Goal: Task Accomplishment & Management: Use online tool/utility

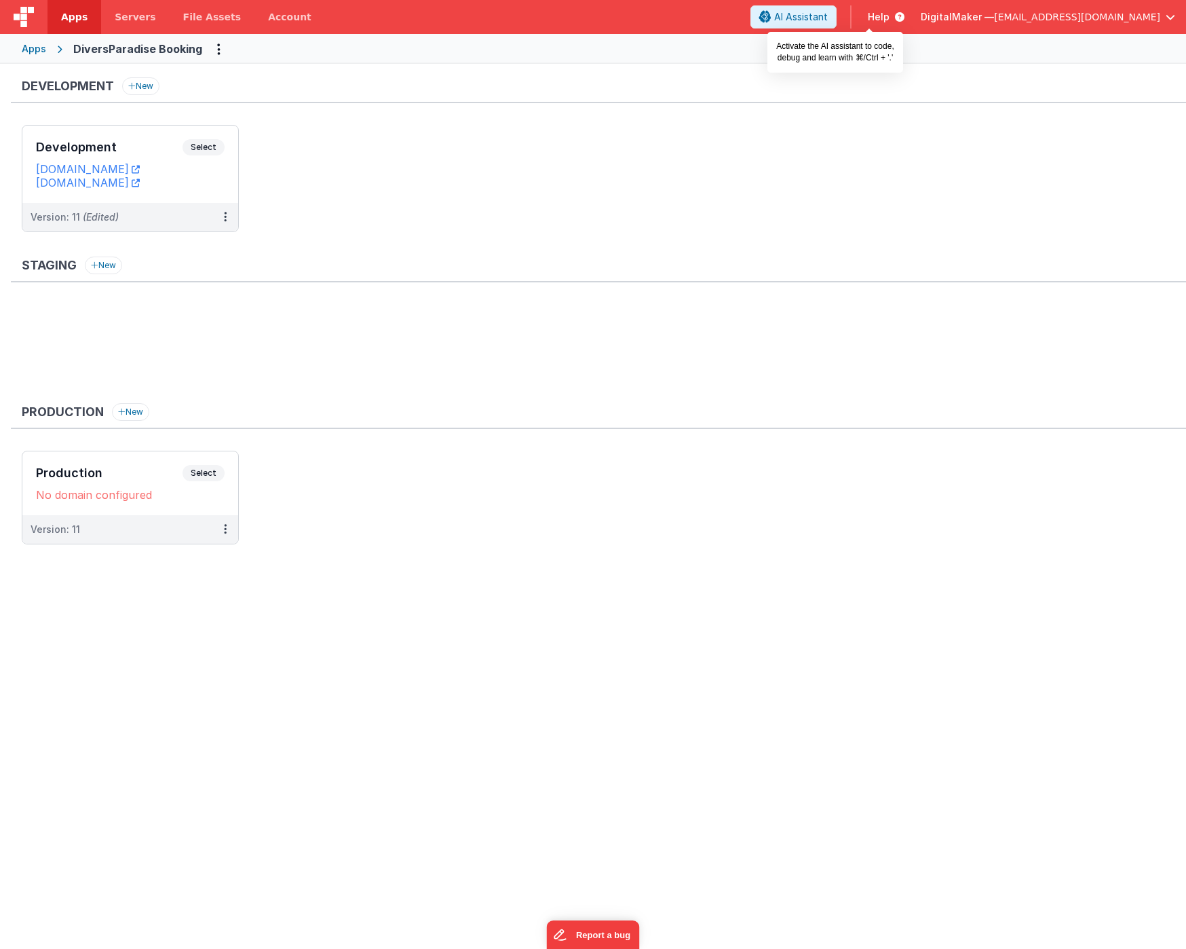
click at [828, 10] on span "AI Assistant" at bounding box center [801, 17] width 54 height 14
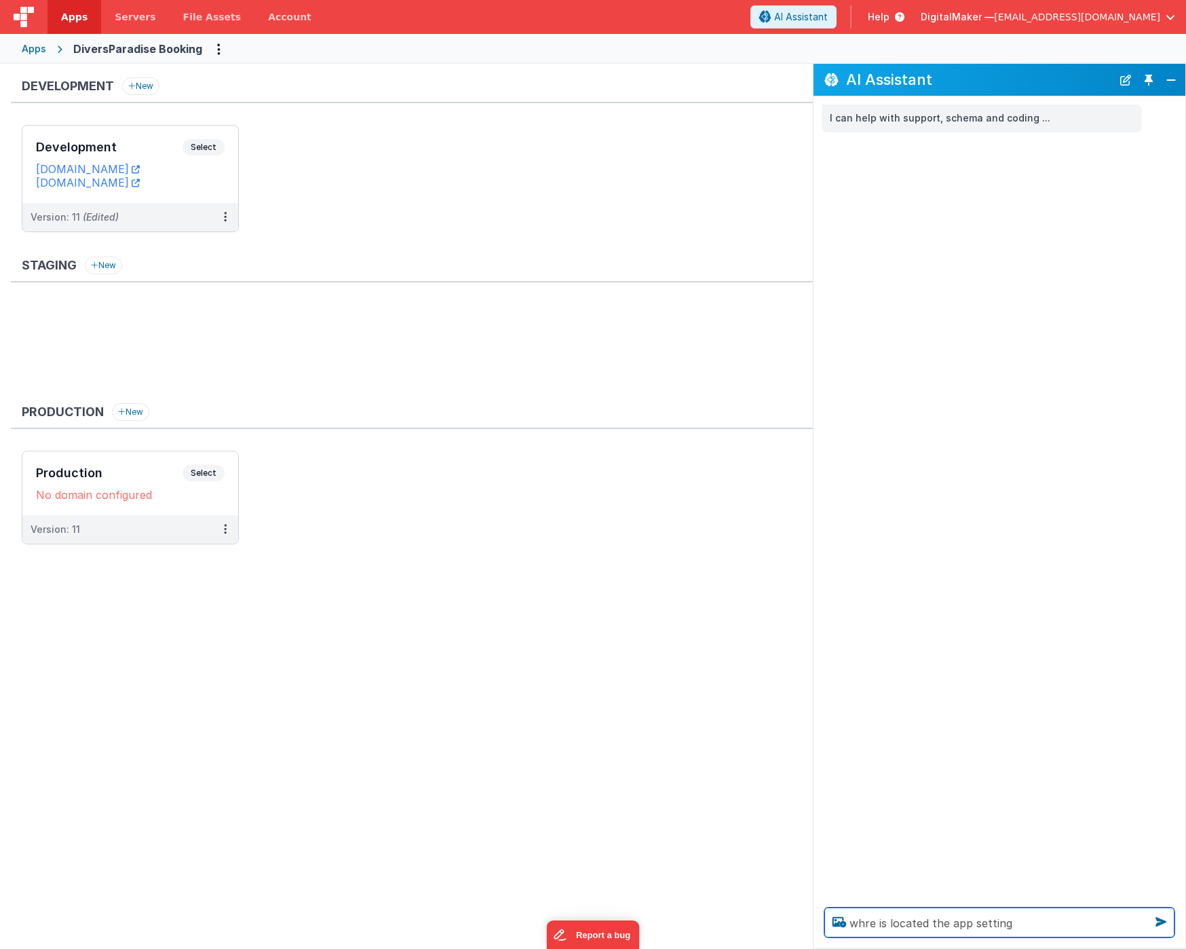
type textarea "whre is located the app setting"
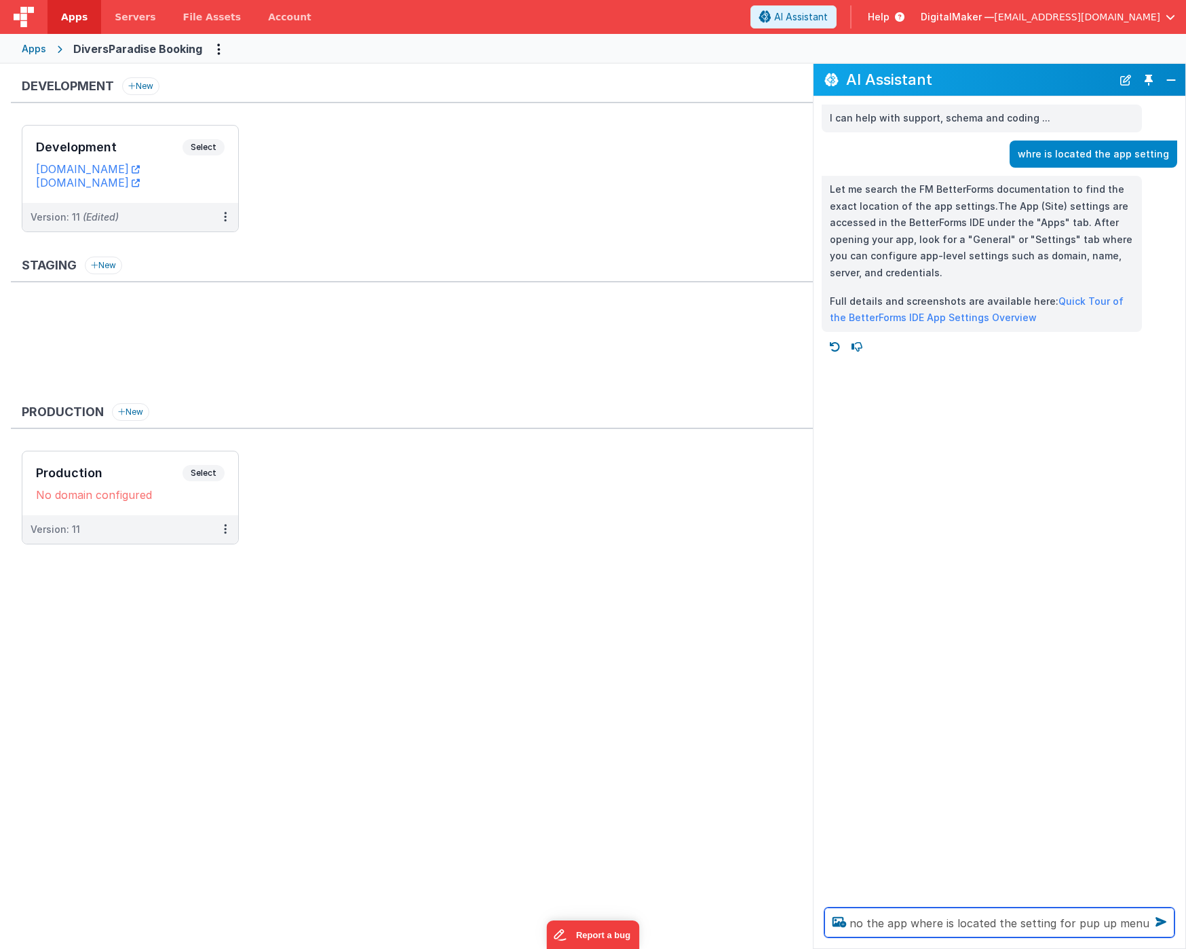
type textarea "no the app where is located the setting for pup up menu"
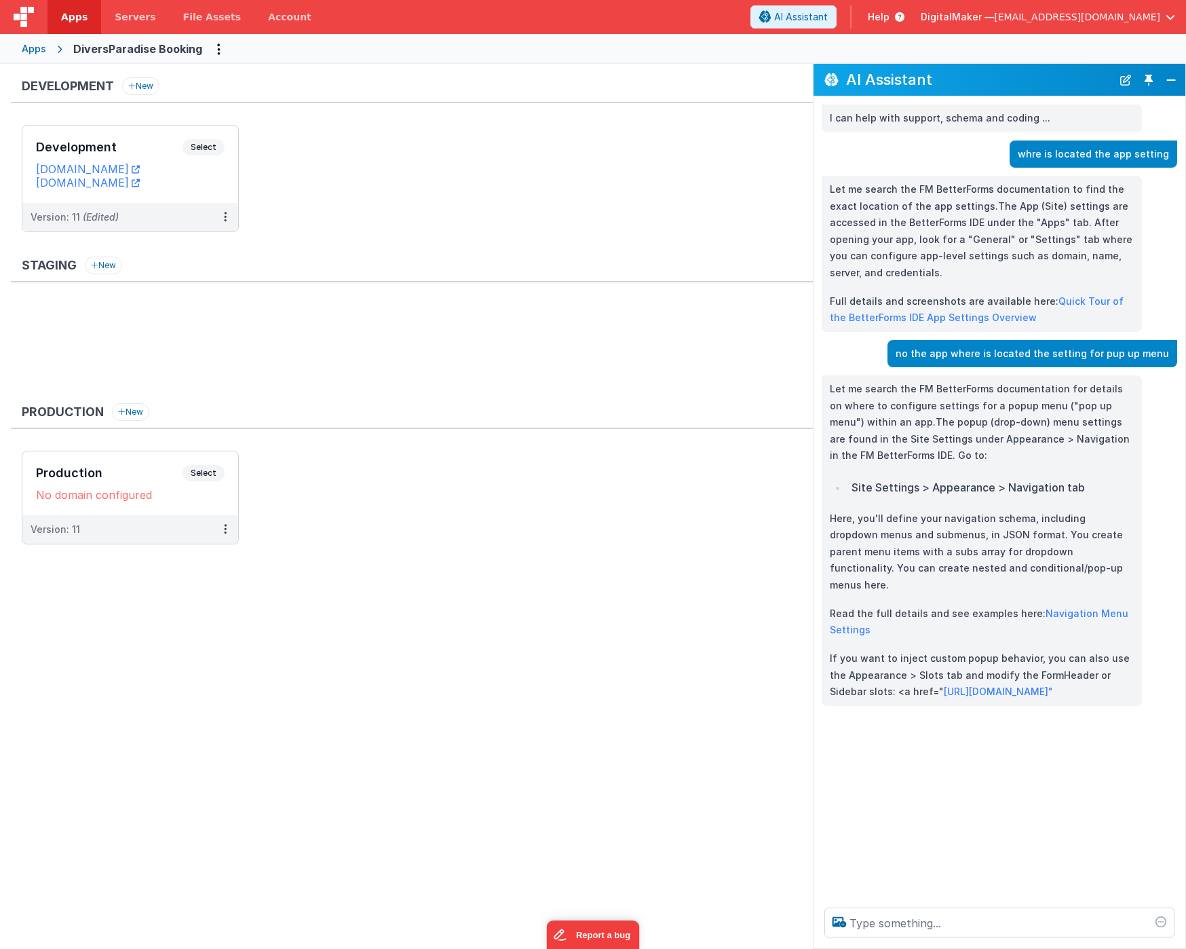
click at [303, 164] on ul "Development Select URLs [DOMAIN_NAME] [DOMAIN_NAME] Version: 11 (Edited)" at bounding box center [417, 185] width 791 height 121
click at [200, 145] on span "Select" at bounding box center [204, 147] width 42 height 16
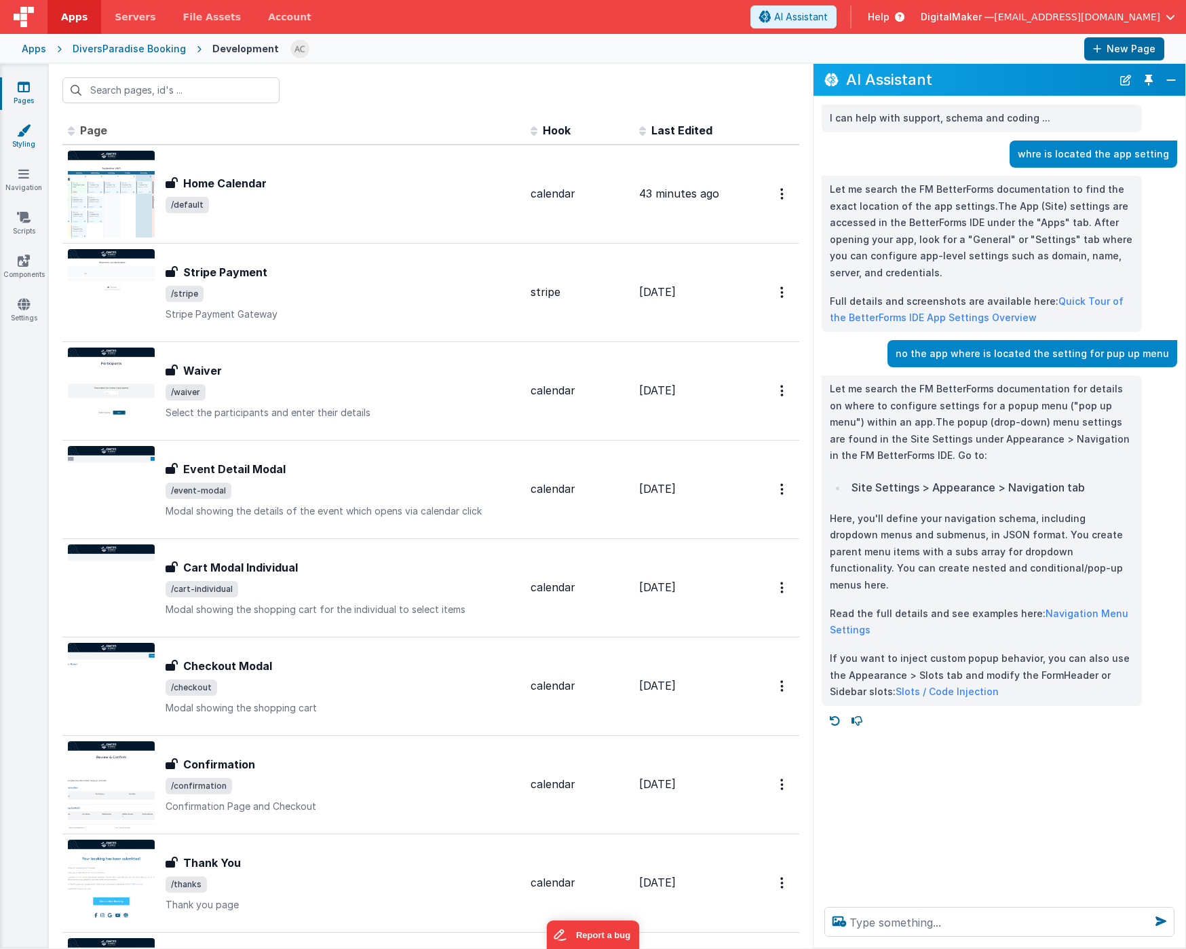
click at [23, 135] on icon at bounding box center [24, 130] width 14 height 14
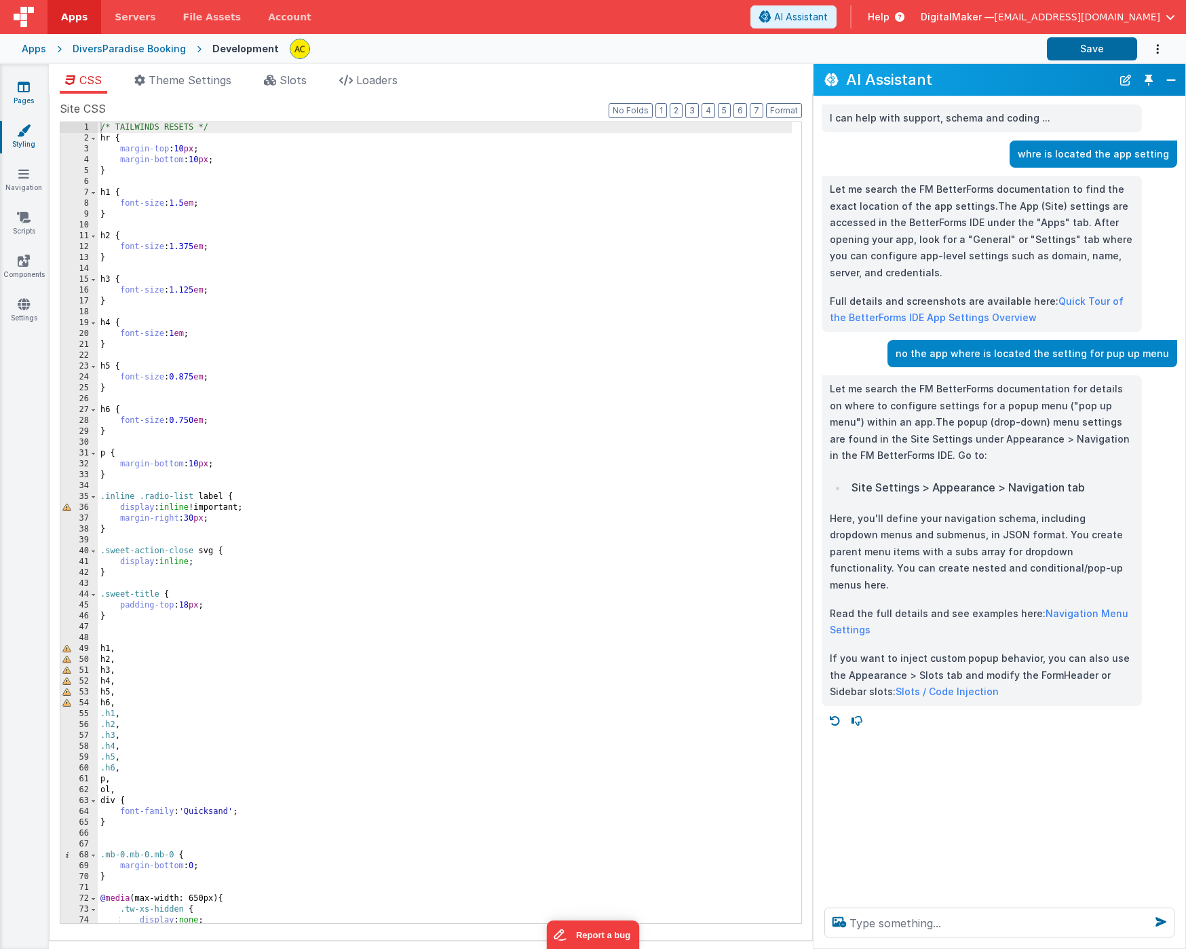
click at [21, 88] on icon at bounding box center [24, 87] width 12 height 14
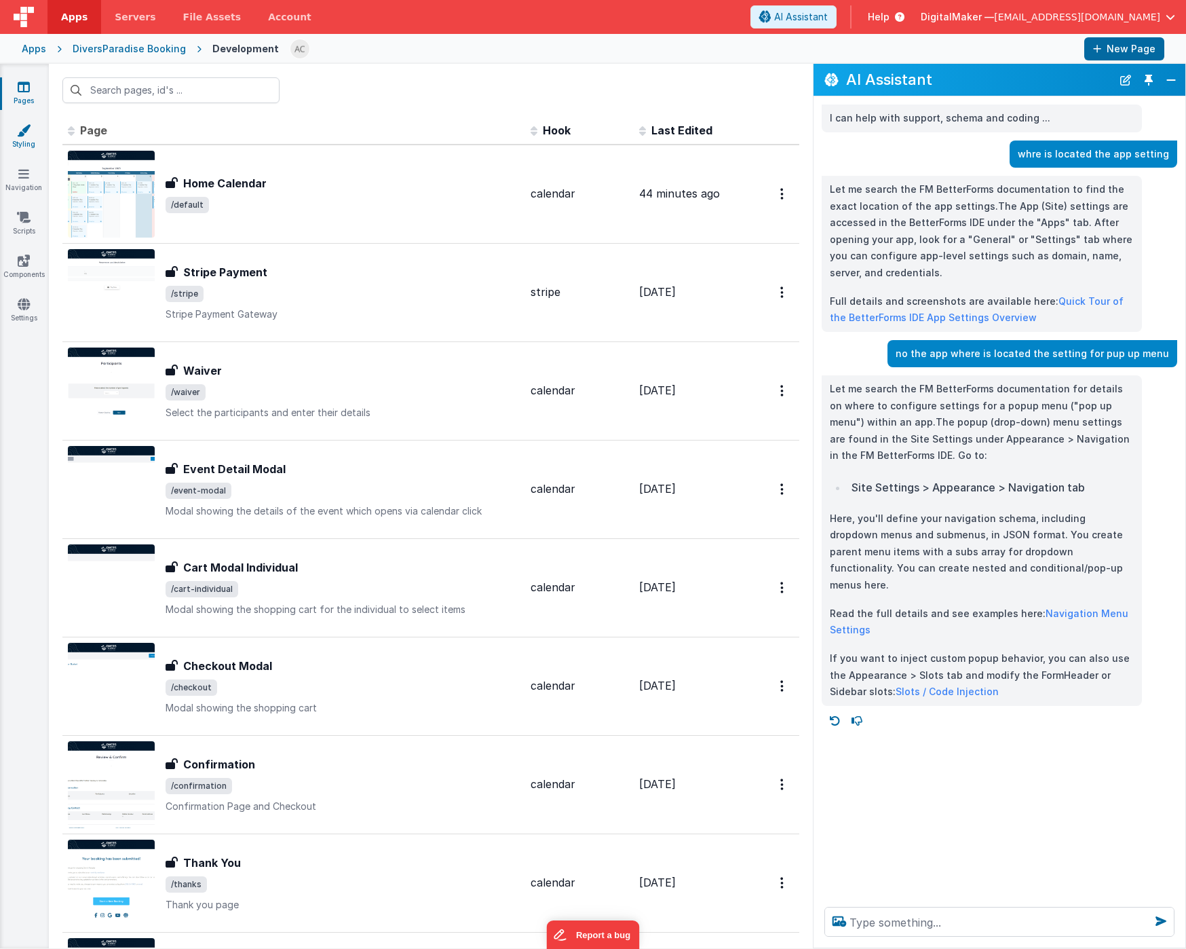
click at [25, 130] on icon at bounding box center [24, 130] width 14 height 14
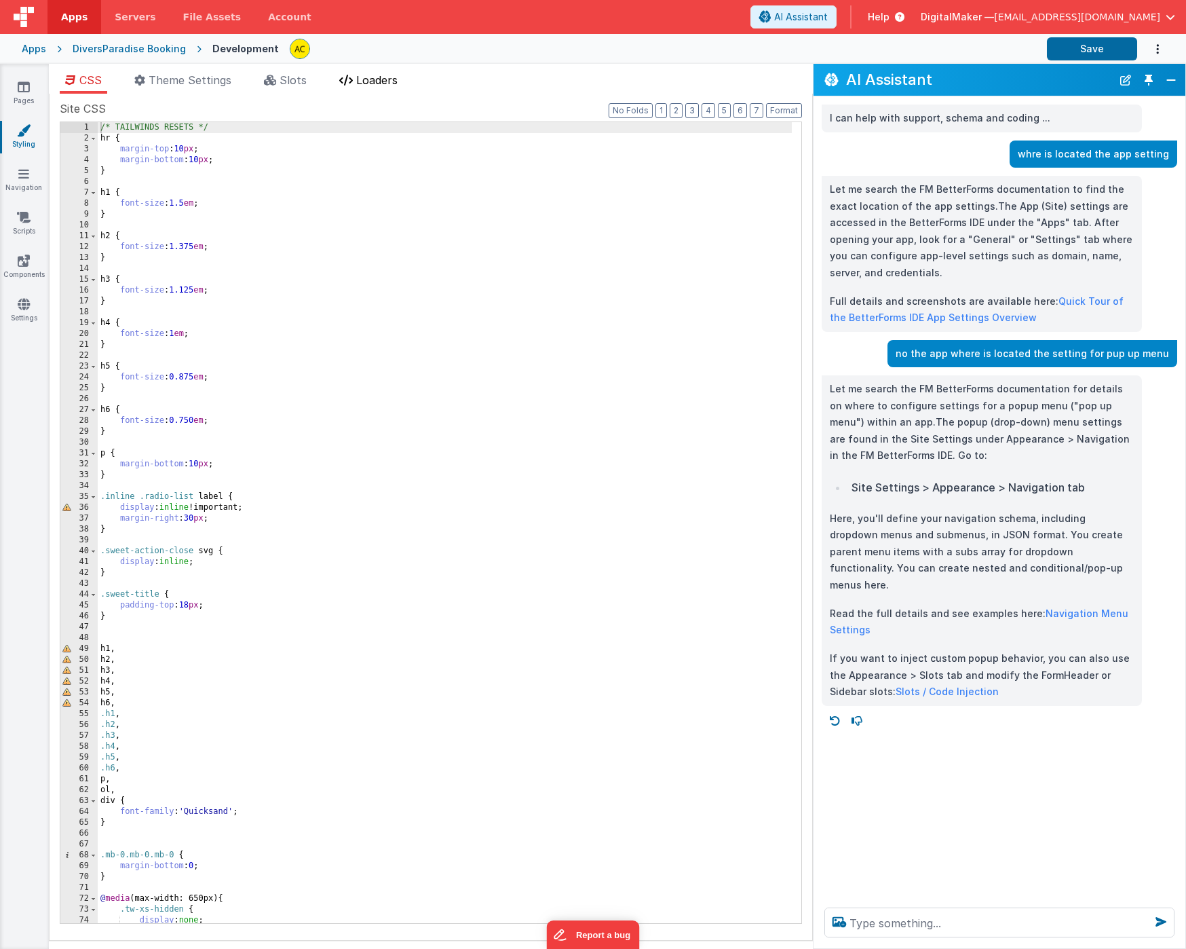
click at [389, 82] on span "Loaders" at bounding box center [376, 80] width 41 height 14
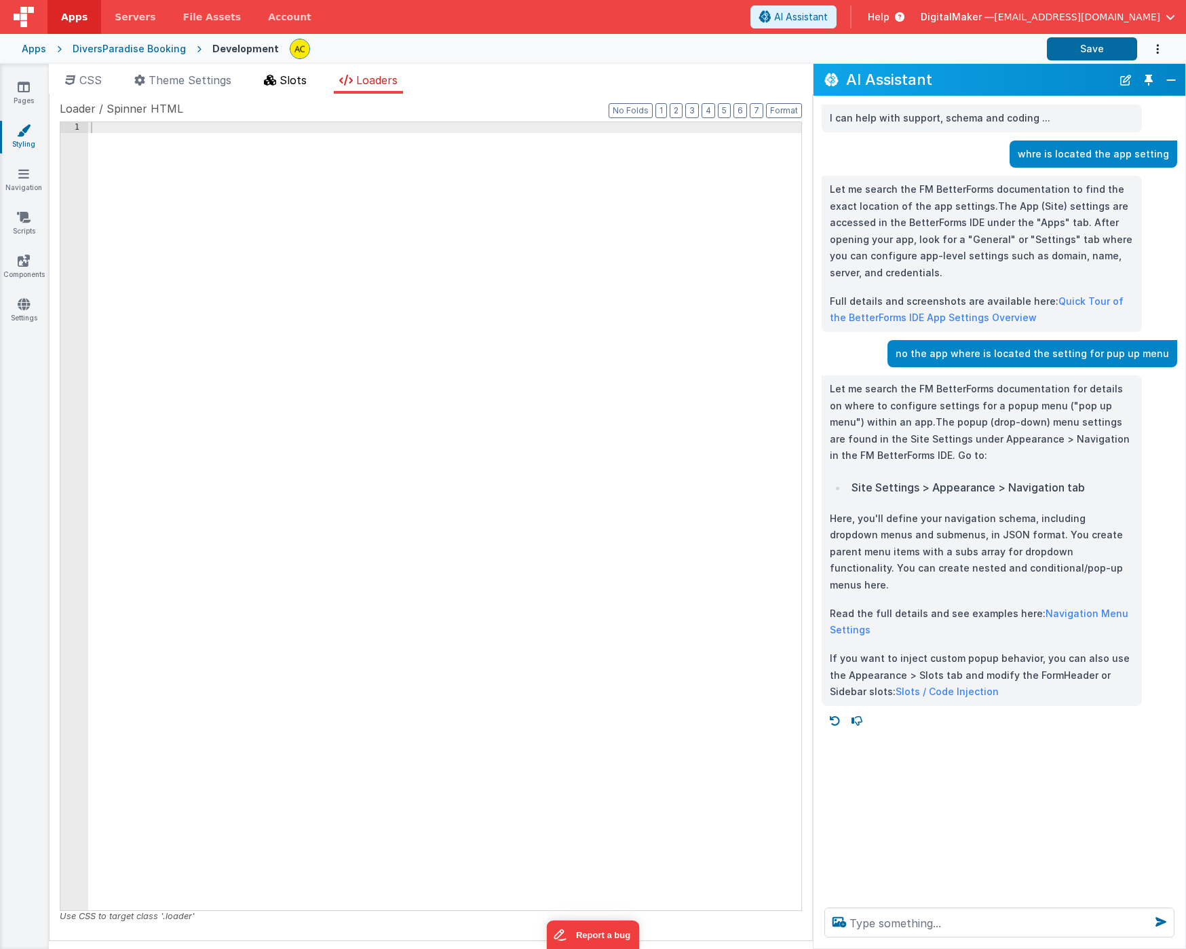
click at [295, 81] on span "Slots" at bounding box center [293, 80] width 27 height 14
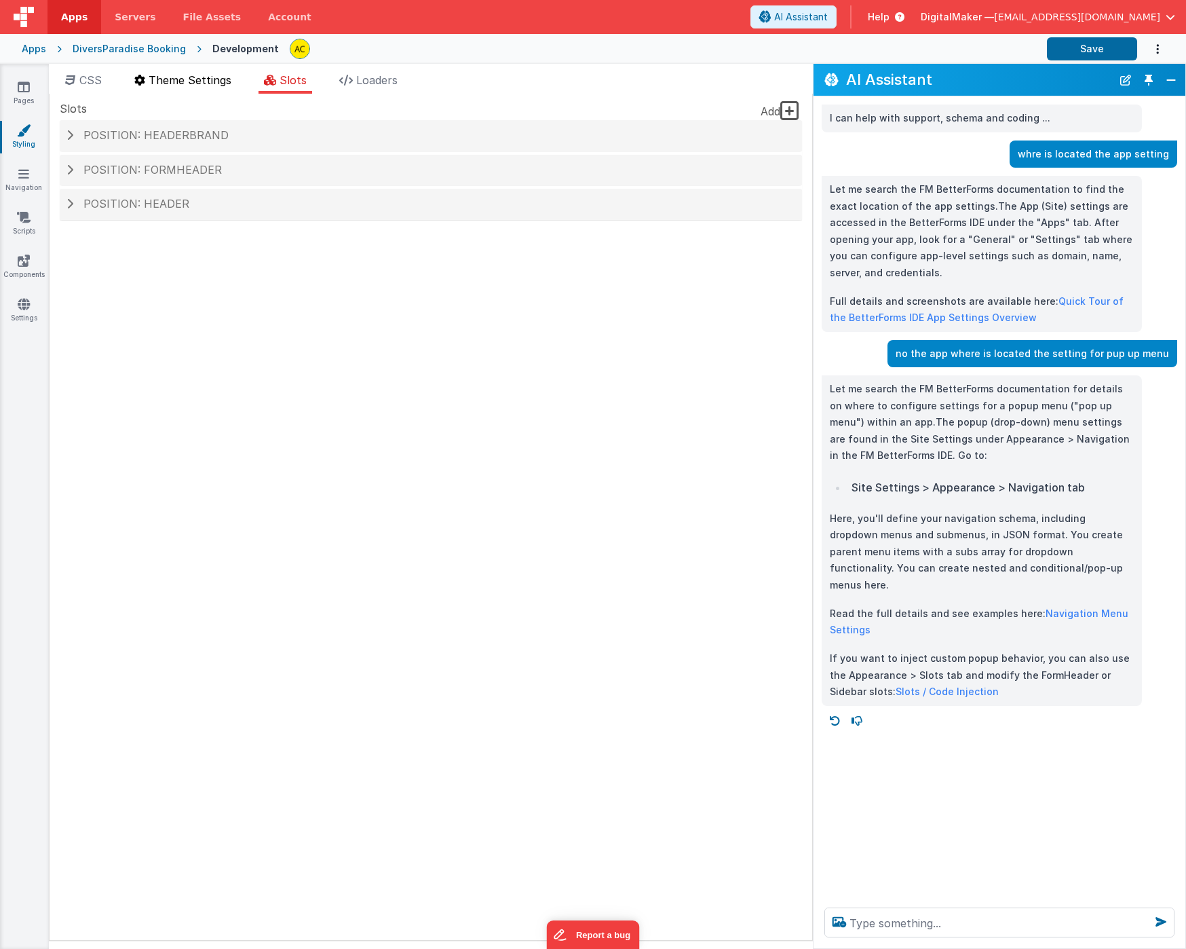
click at [198, 79] on span "Theme Settings" at bounding box center [190, 80] width 83 height 14
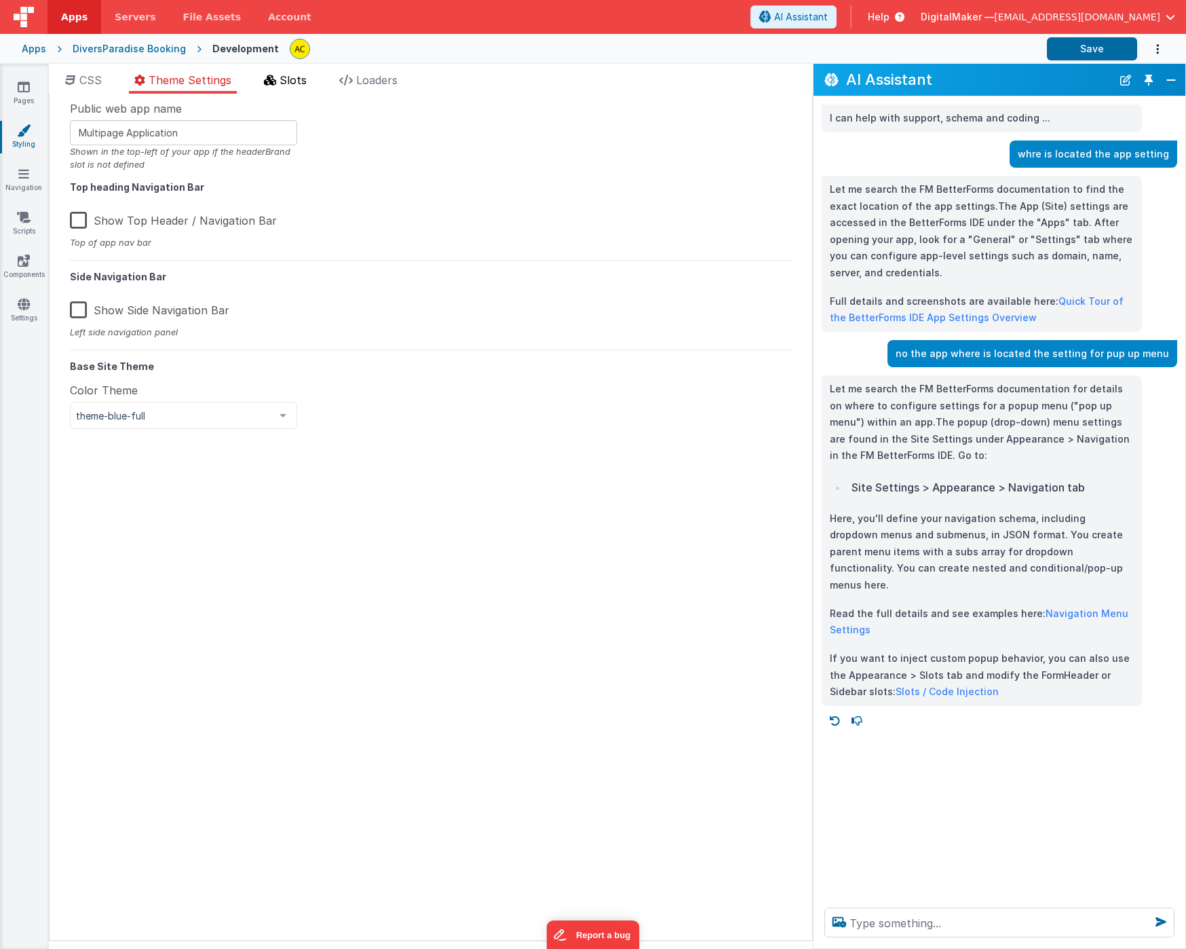
click at [263, 84] on li "Slots" at bounding box center [286, 83] width 54 height 22
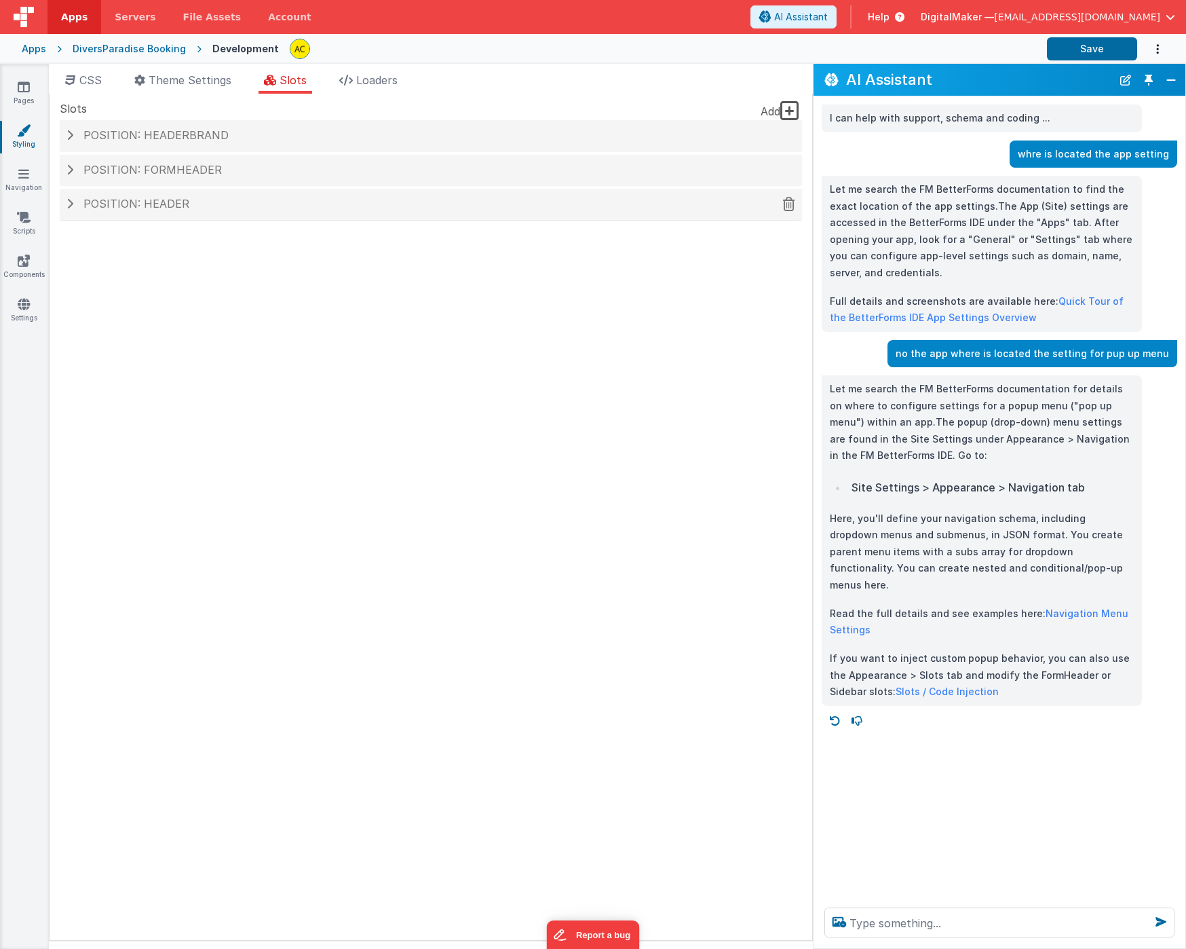
click at [65, 206] on div "Position: header" at bounding box center [431, 204] width 742 height 31
click at [65, 172] on div "Position: formHeader" at bounding box center [431, 170] width 742 height 31
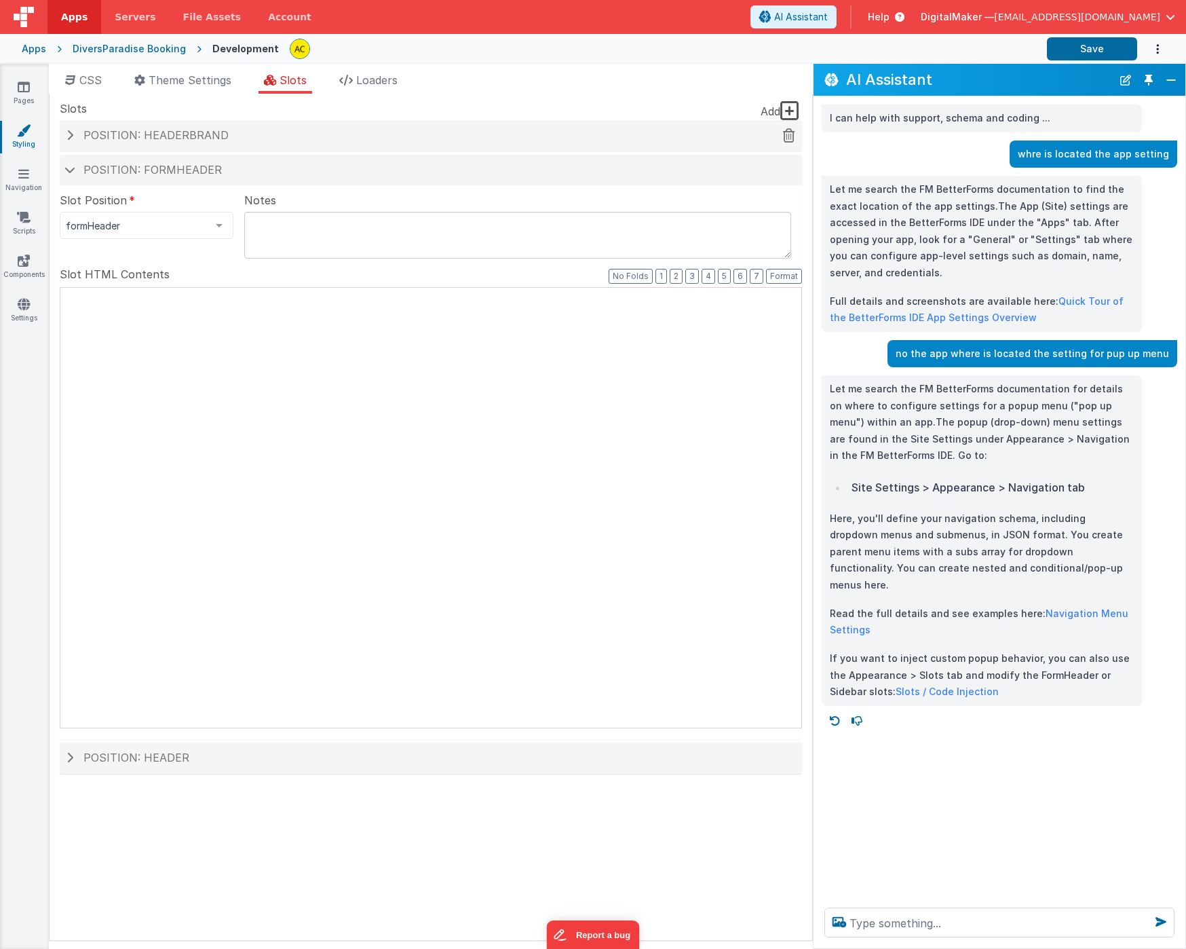
click at [65, 135] on div "Position: headerBrand" at bounding box center [431, 135] width 742 height 31
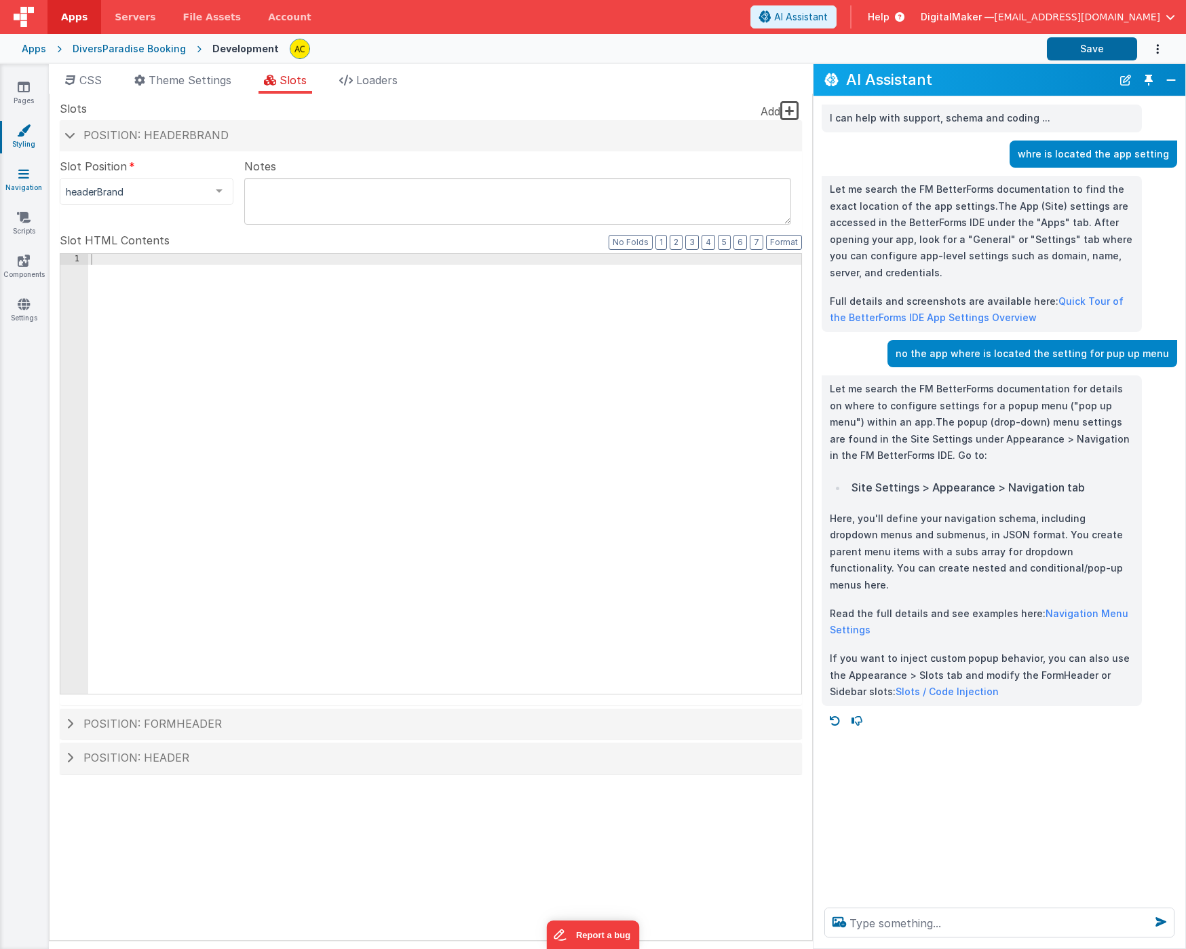
click at [28, 168] on icon at bounding box center [23, 174] width 11 height 14
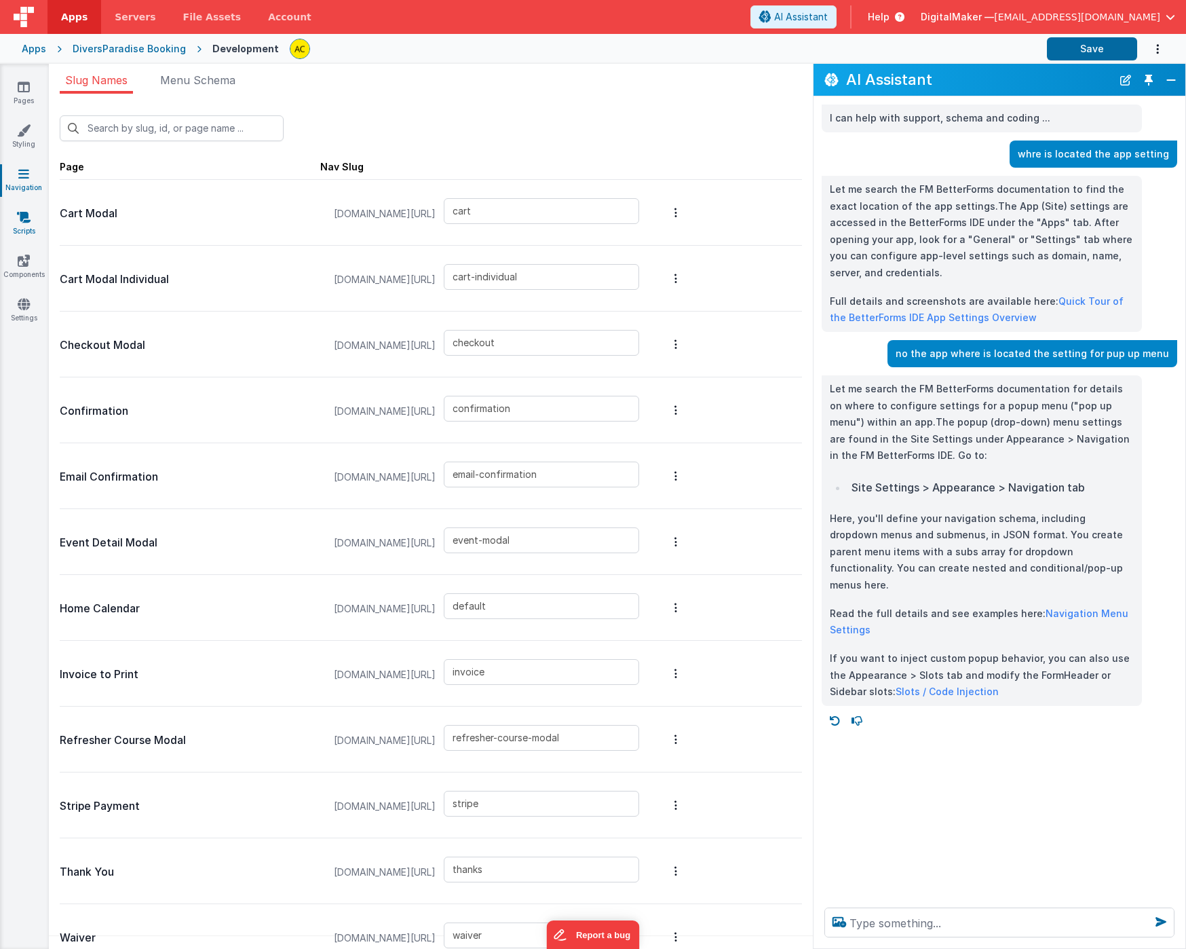
click at [25, 216] on icon at bounding box center [24, 217] width 14 height 14
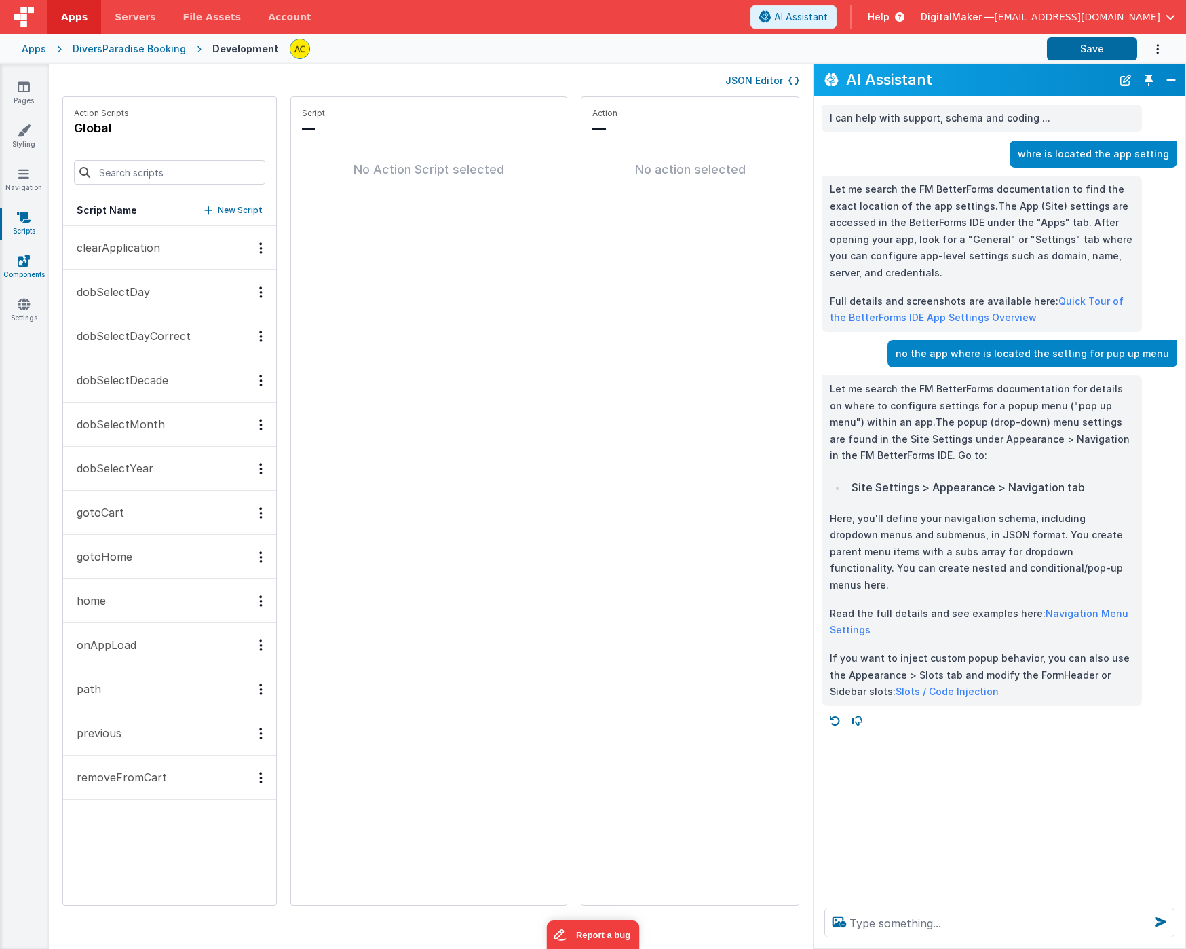
click at [23, 260] on icon at bounding box center [24, 261] width 12 height 14
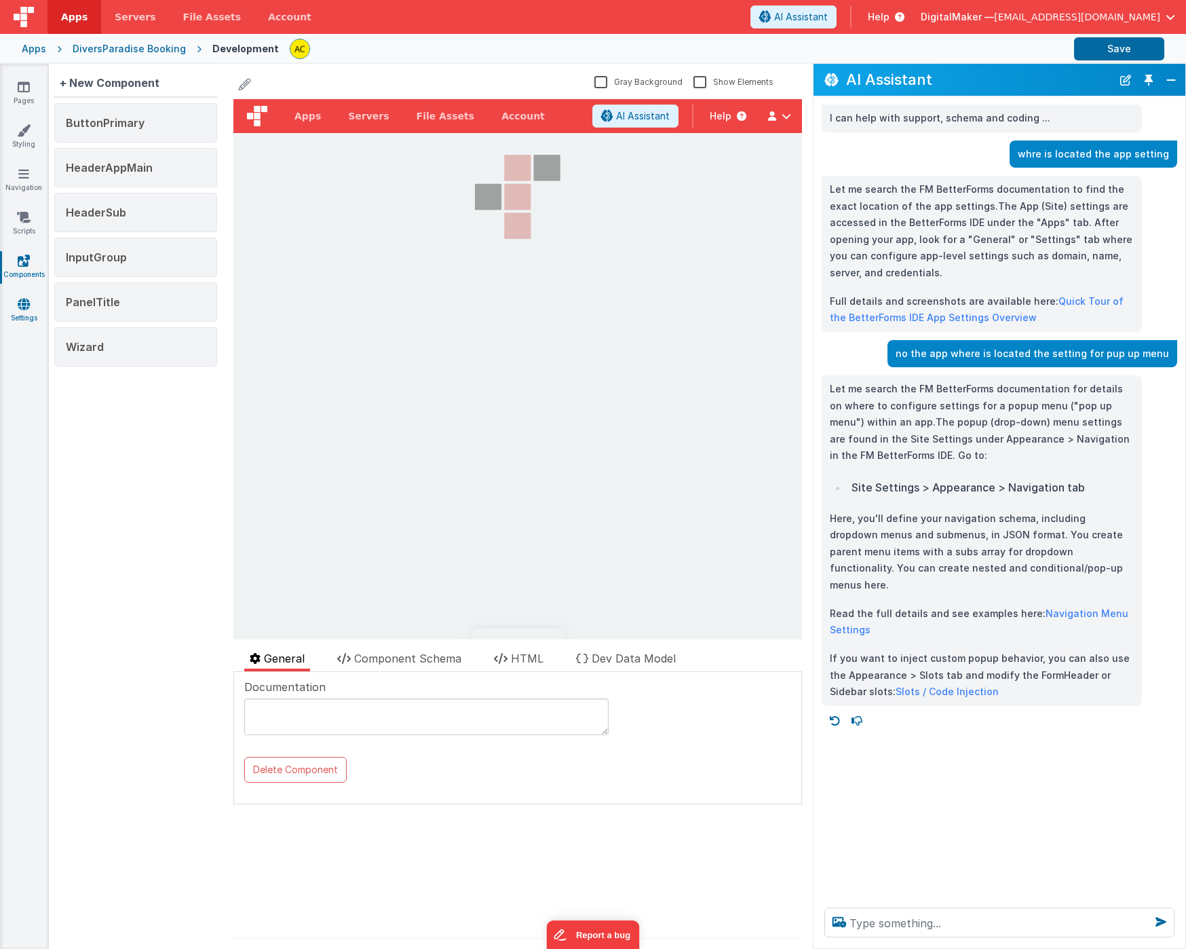
click at [24, 313] on link "Settings" at bounding box center [23, 310] width 49 height 27
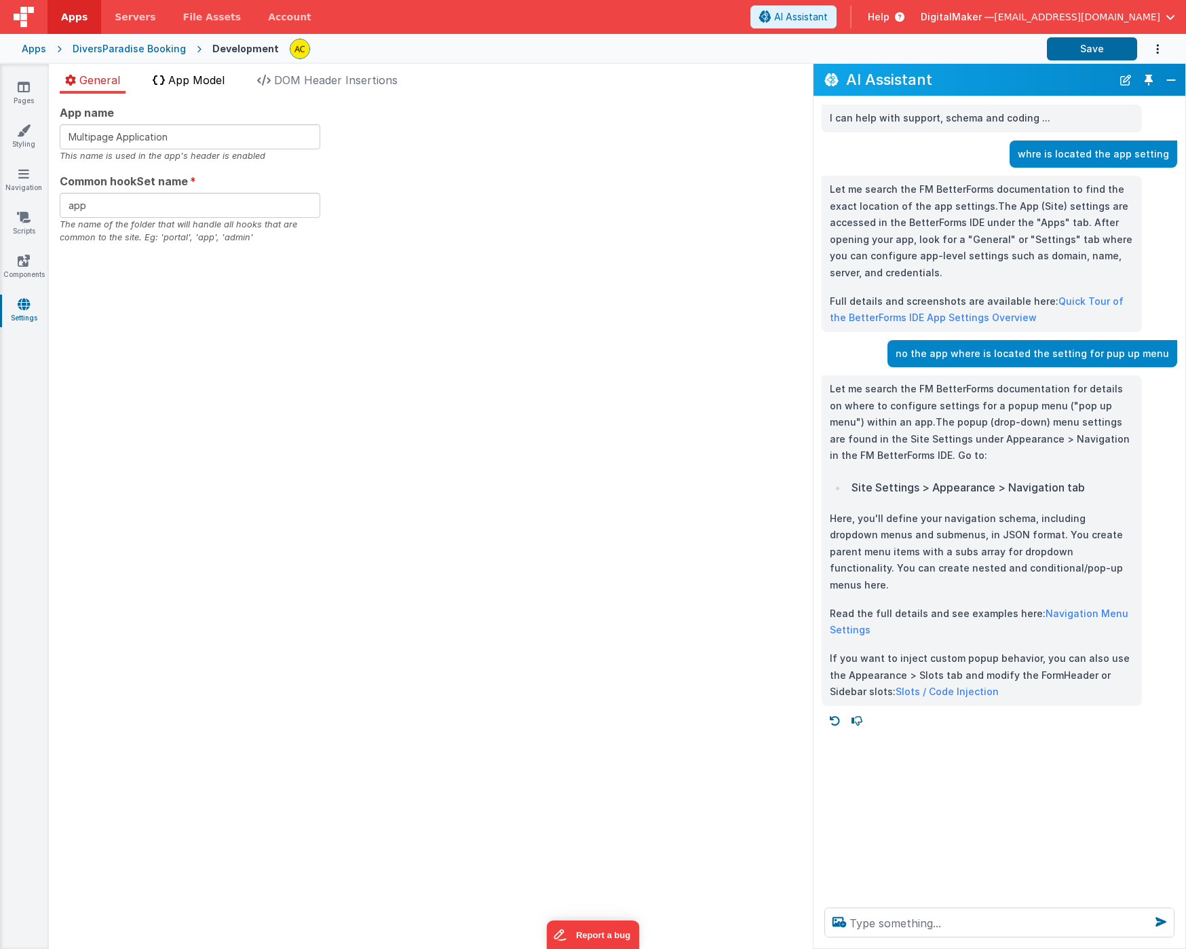
click at [181, 84] on span "App Model" at bounding box center [196, 80] width 56 height 14
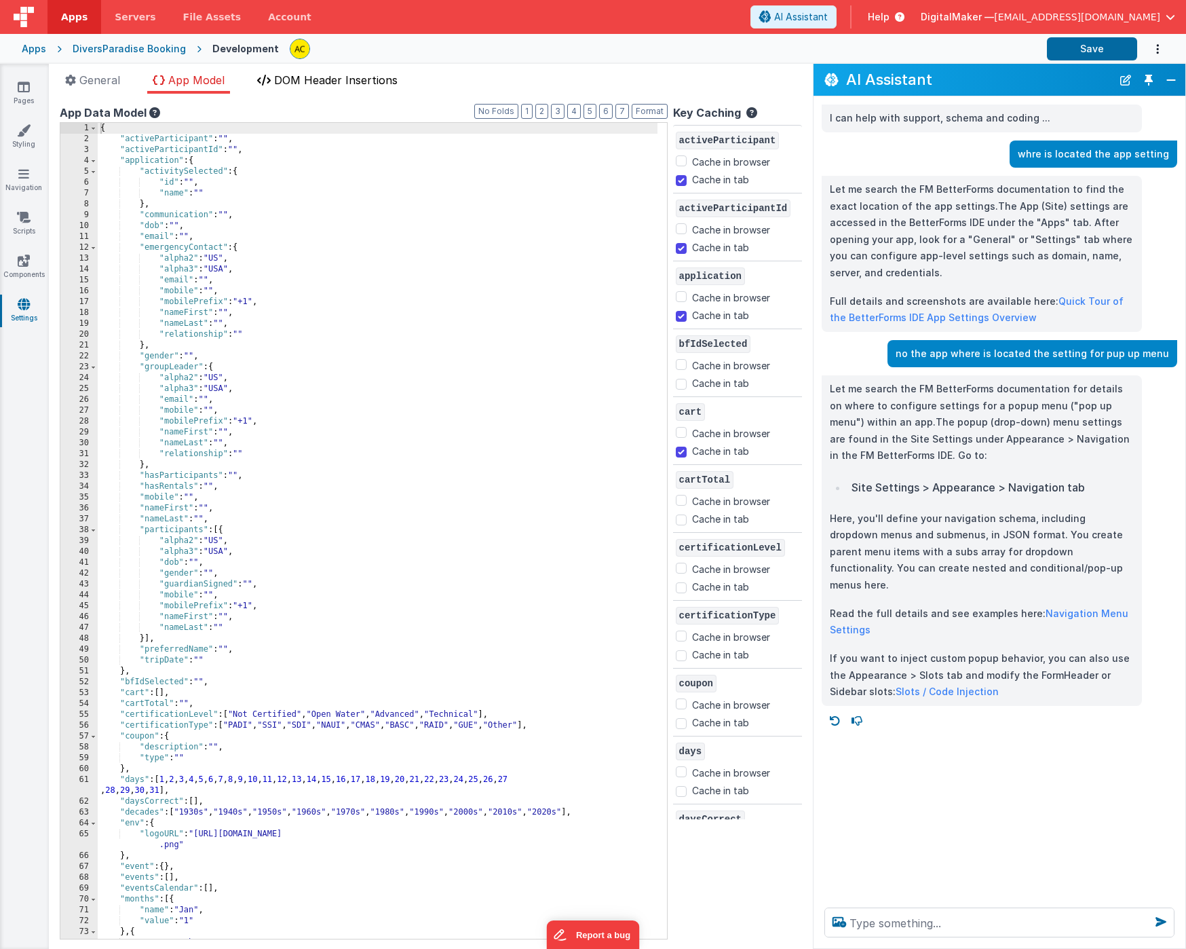
click at [369, 80] on span "DOM Header Insertions" at bounding box center [335, 80] width 123 height 14
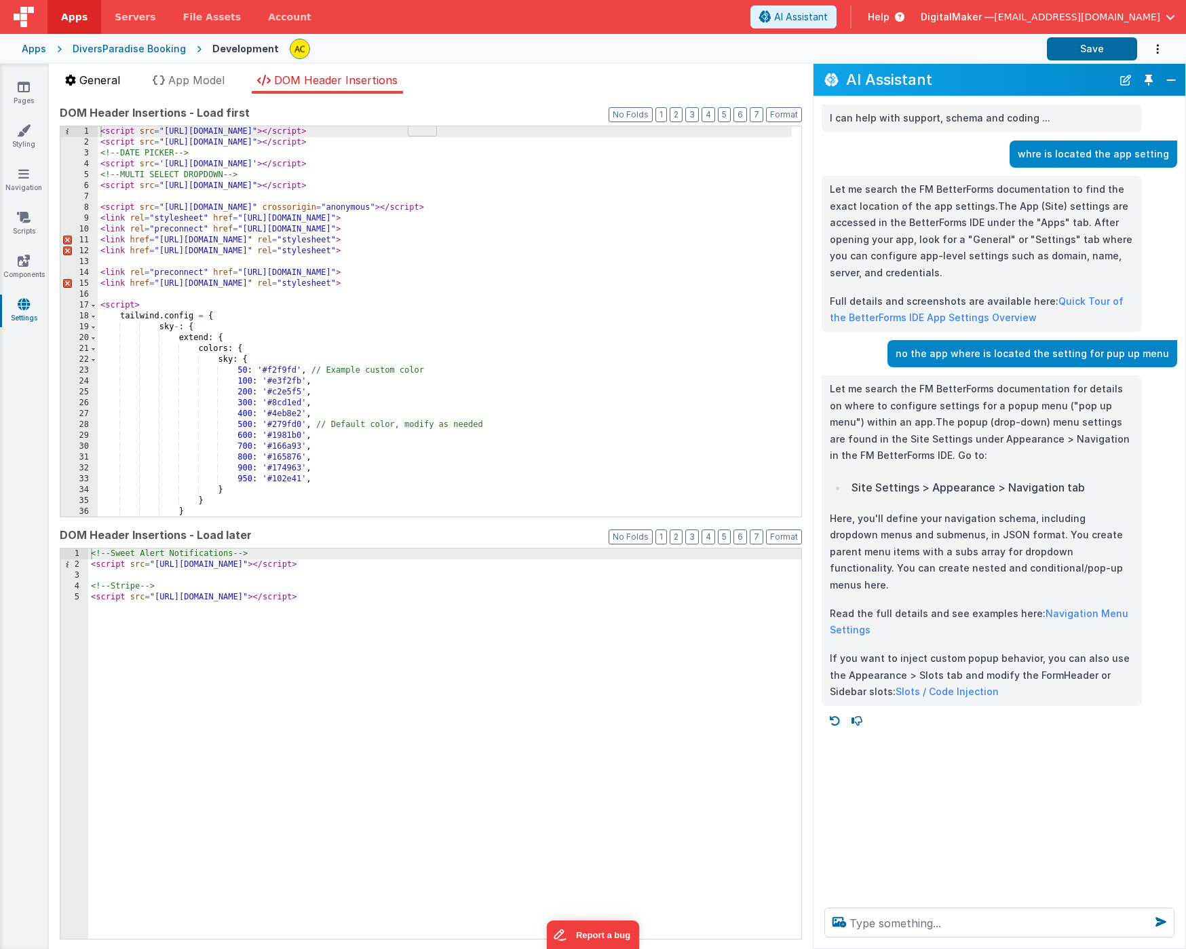
click at [83, 79] on span "General" at bounding box center [99, 80] width 41 height 14
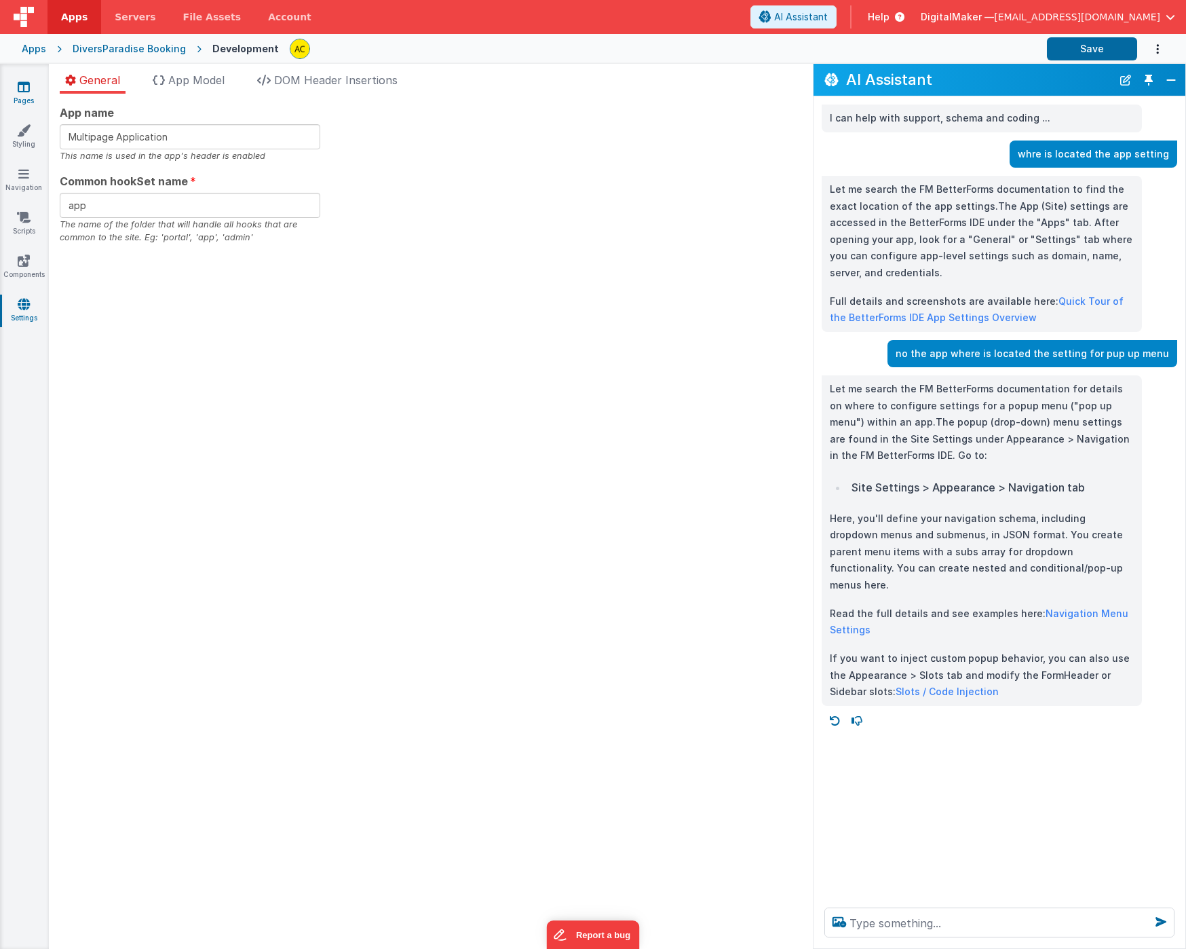
click at [22, 92] on icon at bounding box center [24, 87] width 12 height 14
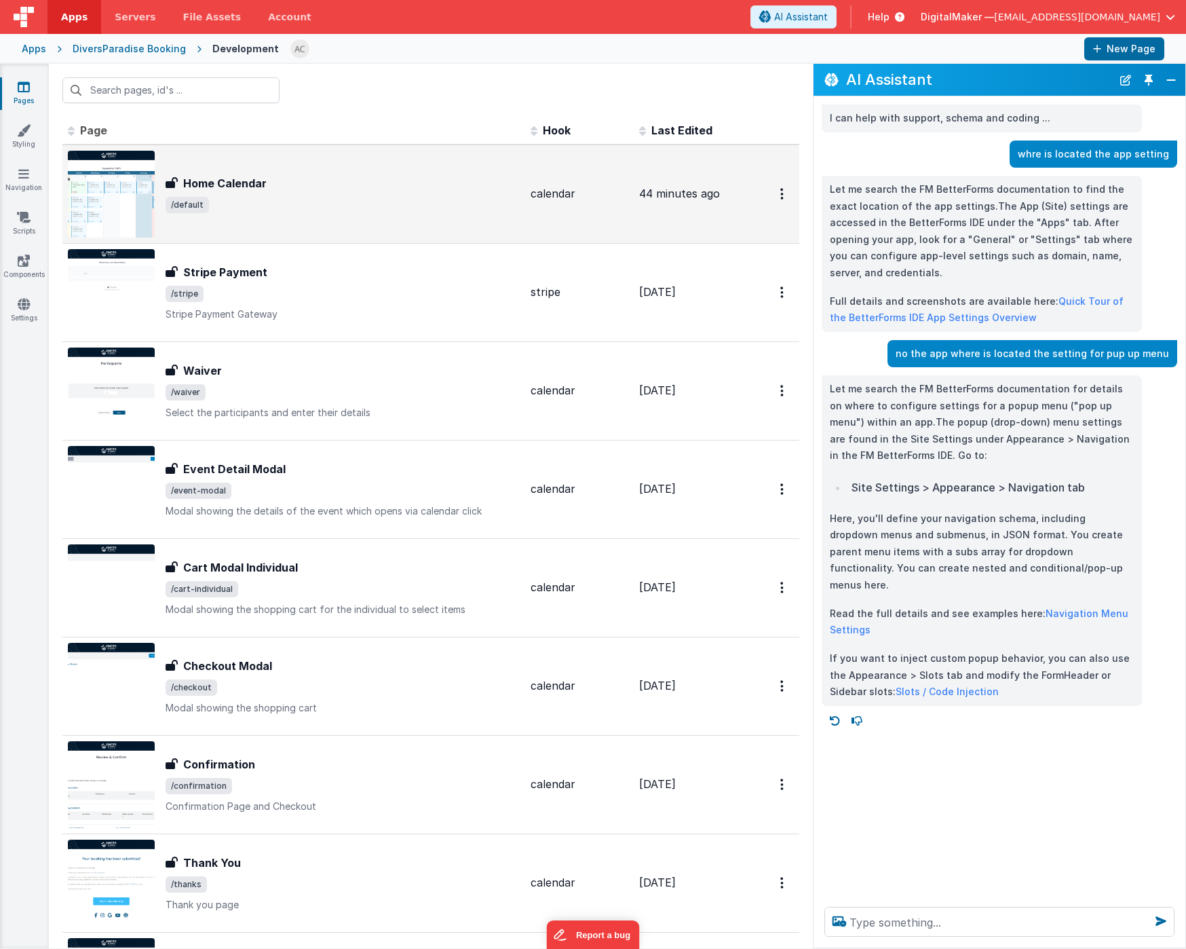
click at [122, 201] on img at bounding box center [111, 194] width 87 height 87
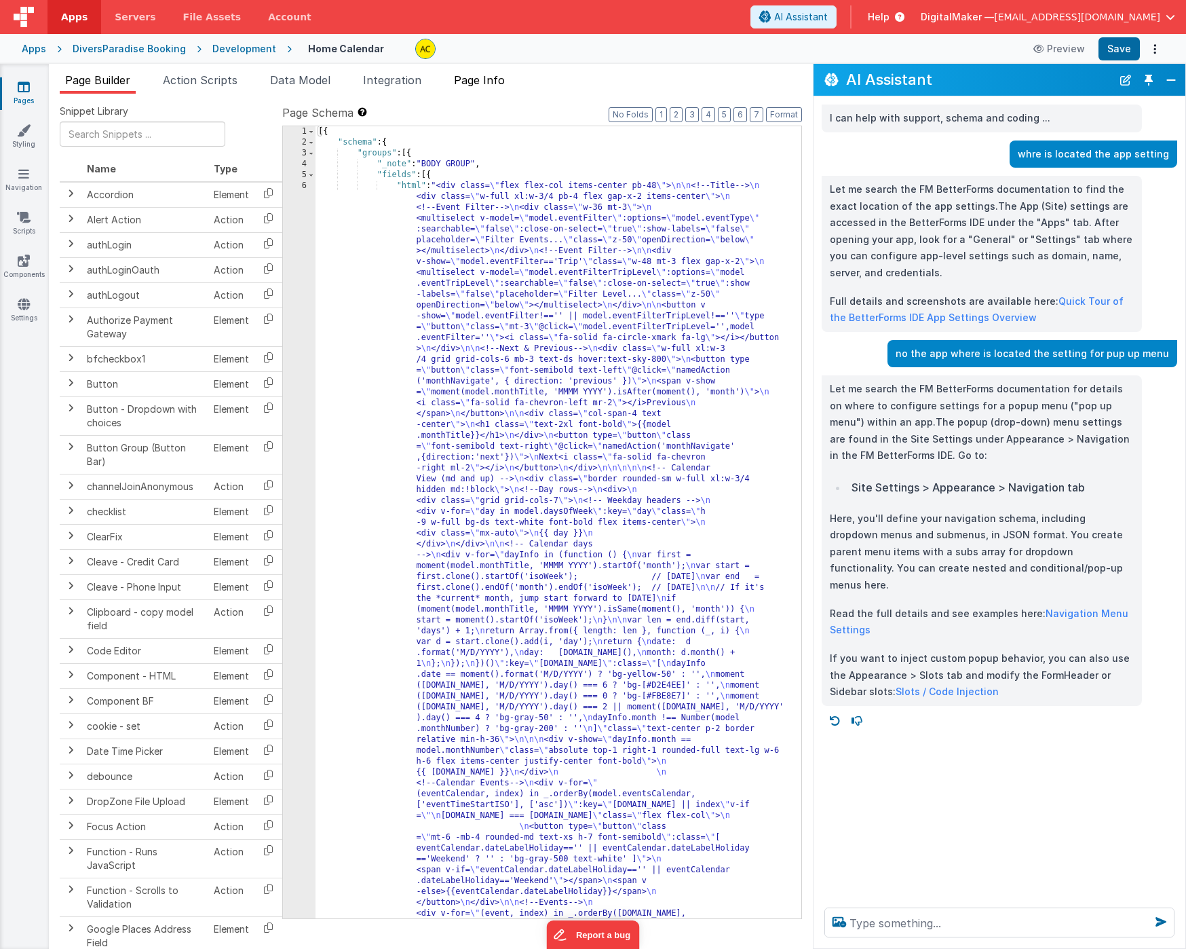
click at [475, 78] on span "Page Info" at bounding box center [479, 80] width 51 height 14
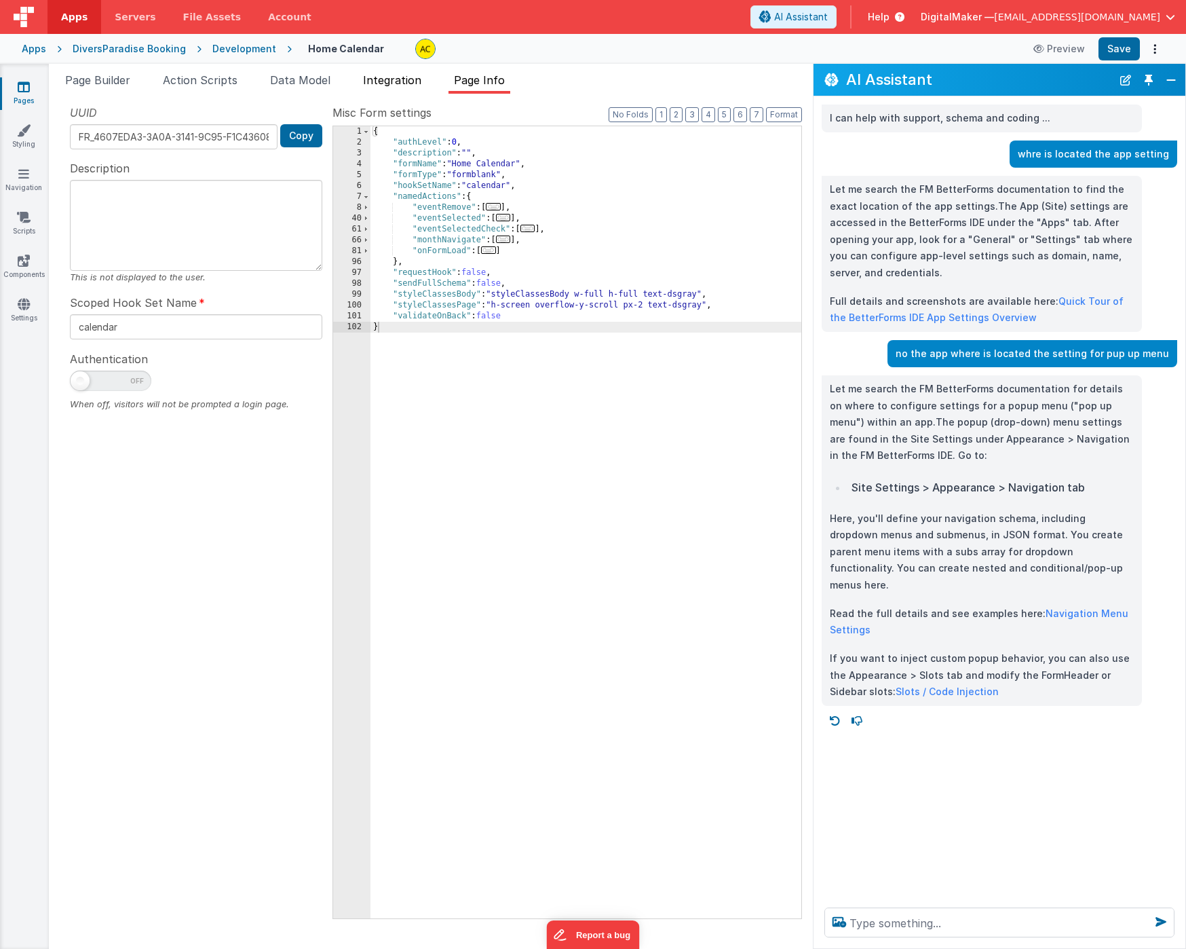
click at [405, 81] on span "Integration" at bounding box center [392, 80] width 58 height 14
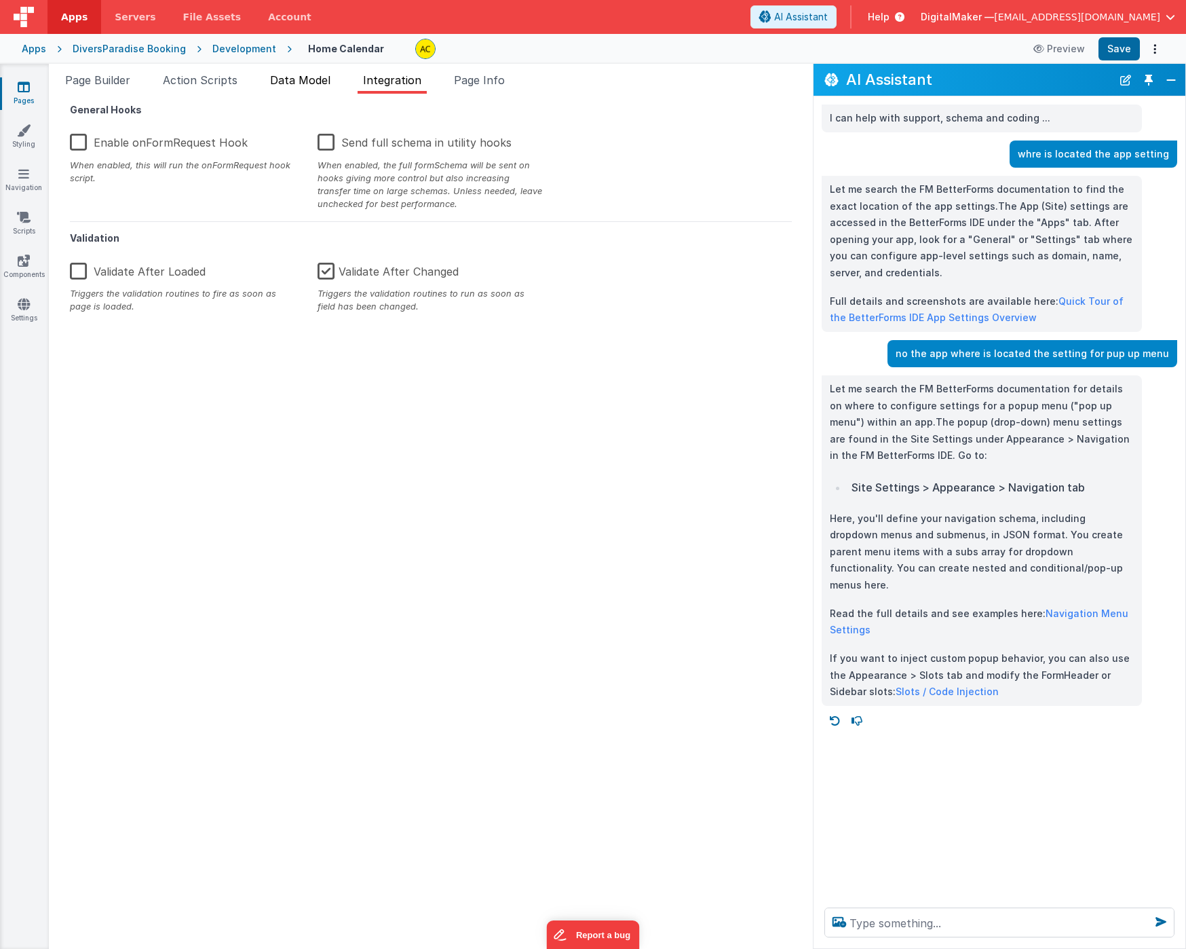
click at [311, 81] on span "Data Model" at bounding box center [300, 80] width 60 height 14
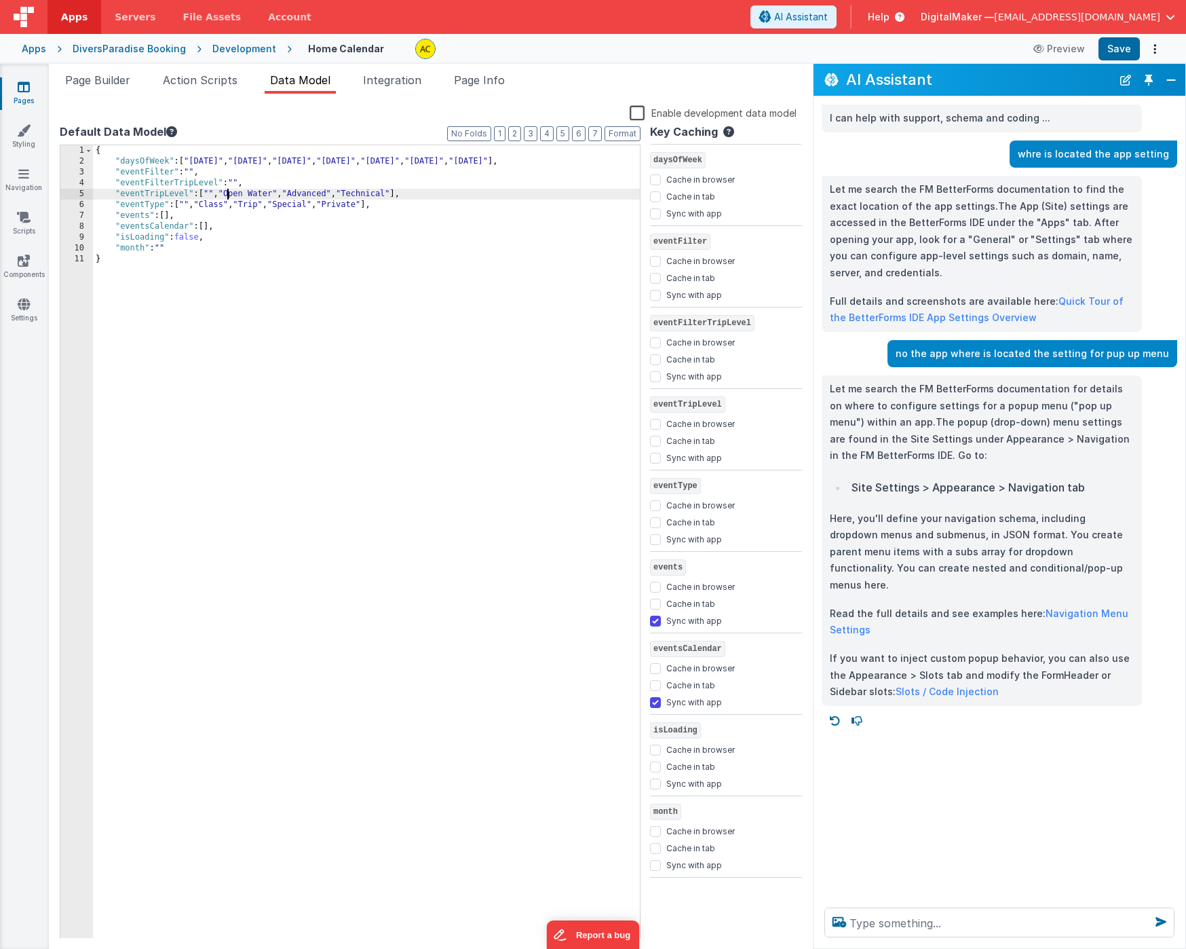
click at [229, 193] on div "{ "daysOfWeek" : [ "[DATE]" , "[DATE]" , "[DATE]" , "[DATE]" , "[DATE]" , "[DAT…" at bounding box center [366, 552] width 547 height 814
drag, startPoint x: 282, startPoint y: 193, endPoint x: 338, endPoint y: 191, distance: 55.7
click at [338, 191] on div "{ "daysOfWeek" : [ "[DATE]" , "[DATE]" , "[DATE]" , "[DATE]" , "[DATE]" , "[DAT…" at bounding box center [366, 552] width 547 height 814
click at [283, 193] on div "{ "daysOfWeek" : [ "[DATE]" , "[DATE]" , "[DATE]" , "[DATE]" , "[DATE]" , "[DAT…" at bounding box center [366, 552] width 547 height 814
paste textarea
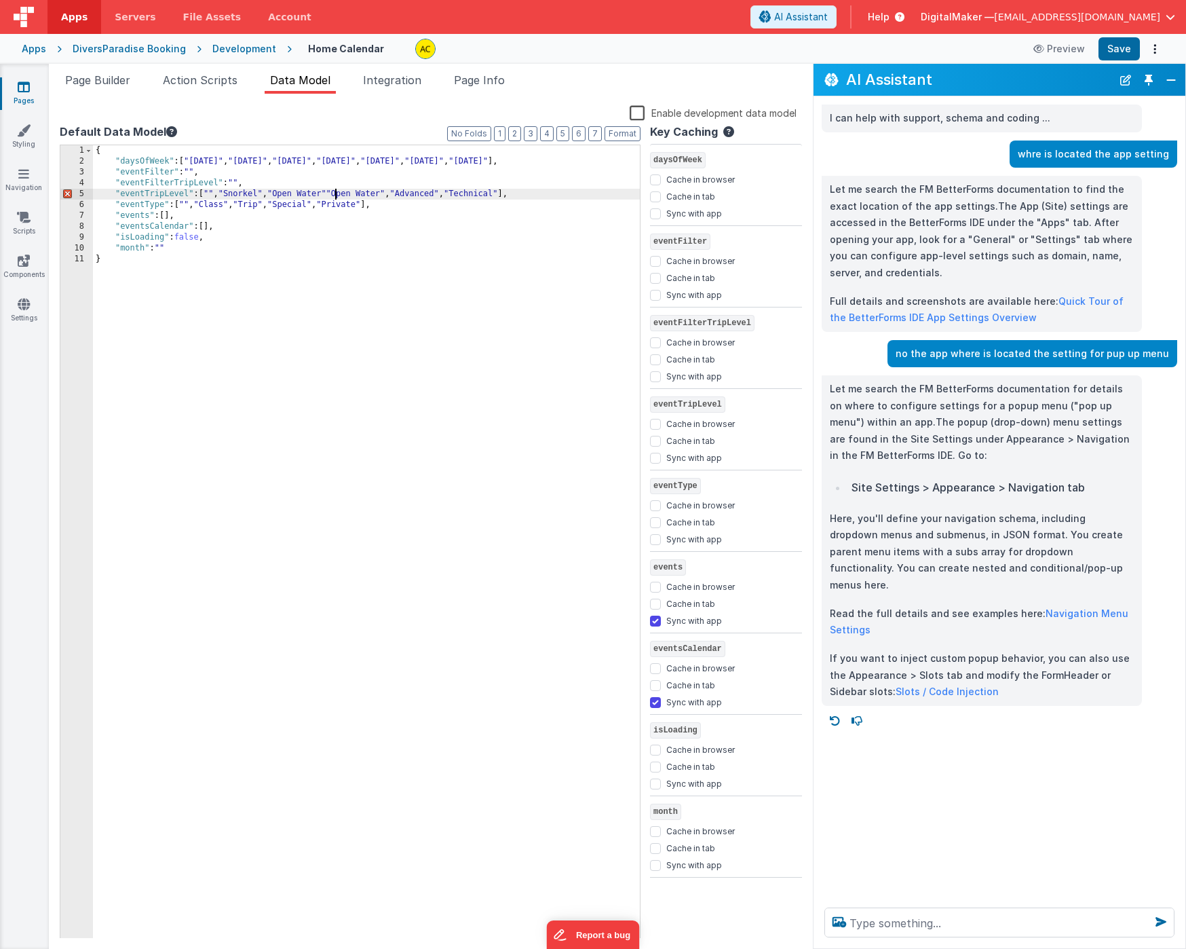
click at [335, 195] on div "{ "daysOfWeek" : [ "[DATE]" , "[DATE]" , "[DATE]" , "[DATE]" , "[DATE]" , "[DAT…" at bounding box center [366, 552] width 547 height 814
click at [343, 195] on div "{ "daysOfWeek" : [ "[DATE]" , "[DATE]" , "[DATE]" , "[DATE]" , "[DATE]" , "[DAT…" at bounding box center [366, 552] width 547 height 814
click at [366, 306] on div "{ "daysOfWeek" : [ "[DATE]" , "[DATE]" , "[DATE]" , "[DATE]" , "[DATE]" , "[DAT…" at bounding box center [366, 552] width 547 height 814
click at [1113, 44] on button "Save" at bounding box center [1119, 48] width 41 height 23
